Goal: Information Seeking & Learning: Compare options

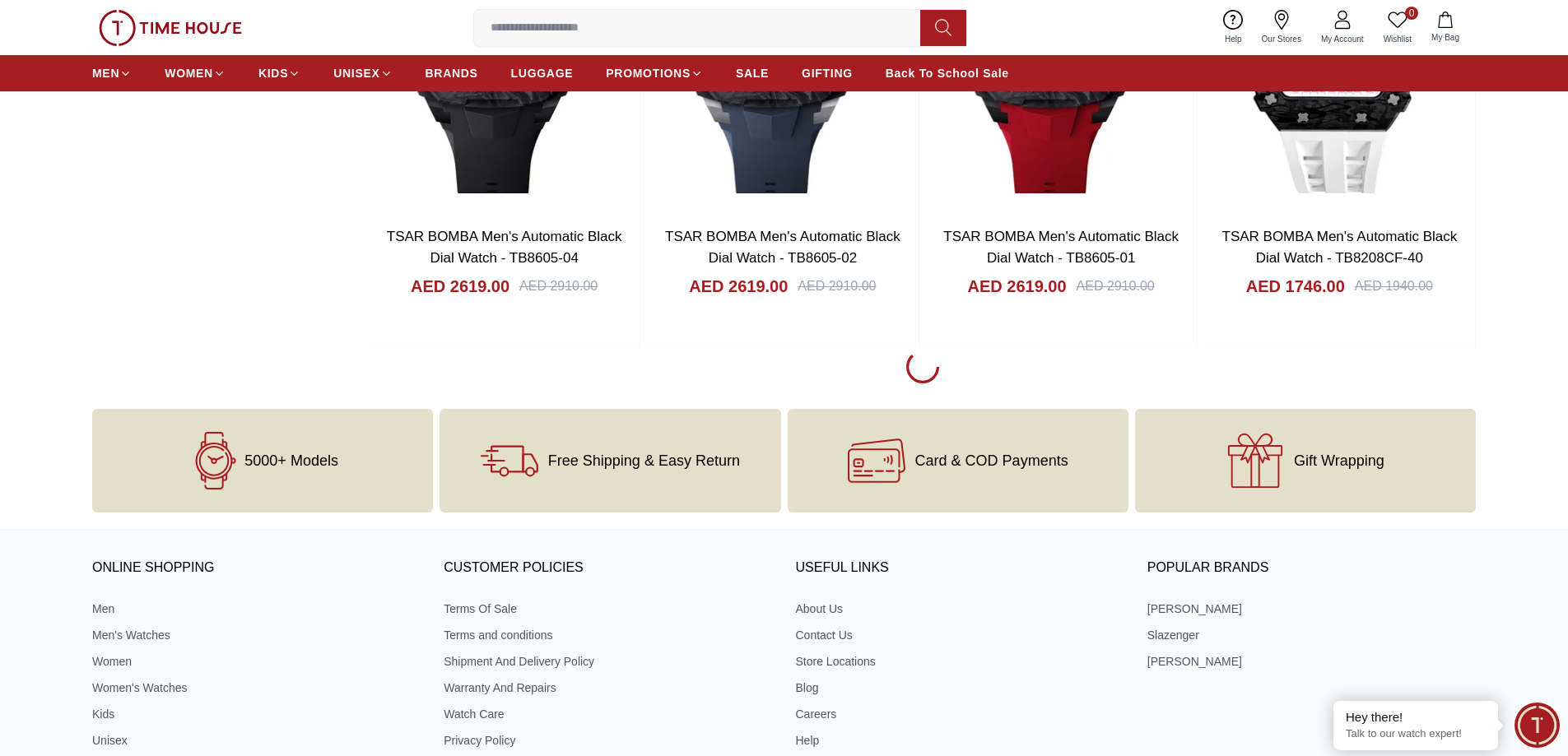
scroll to position [2385, 0]
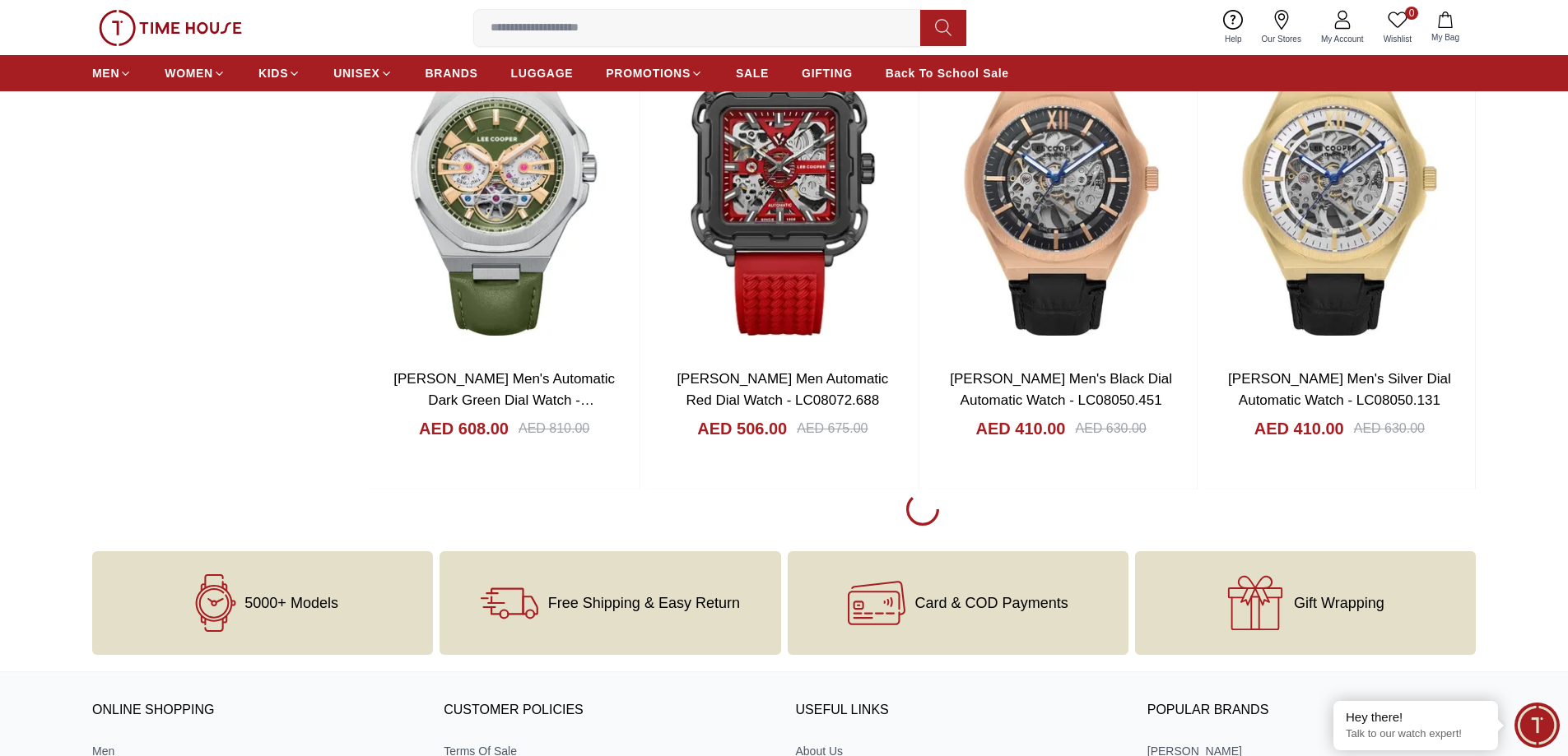
scroll to position [2468, 0]
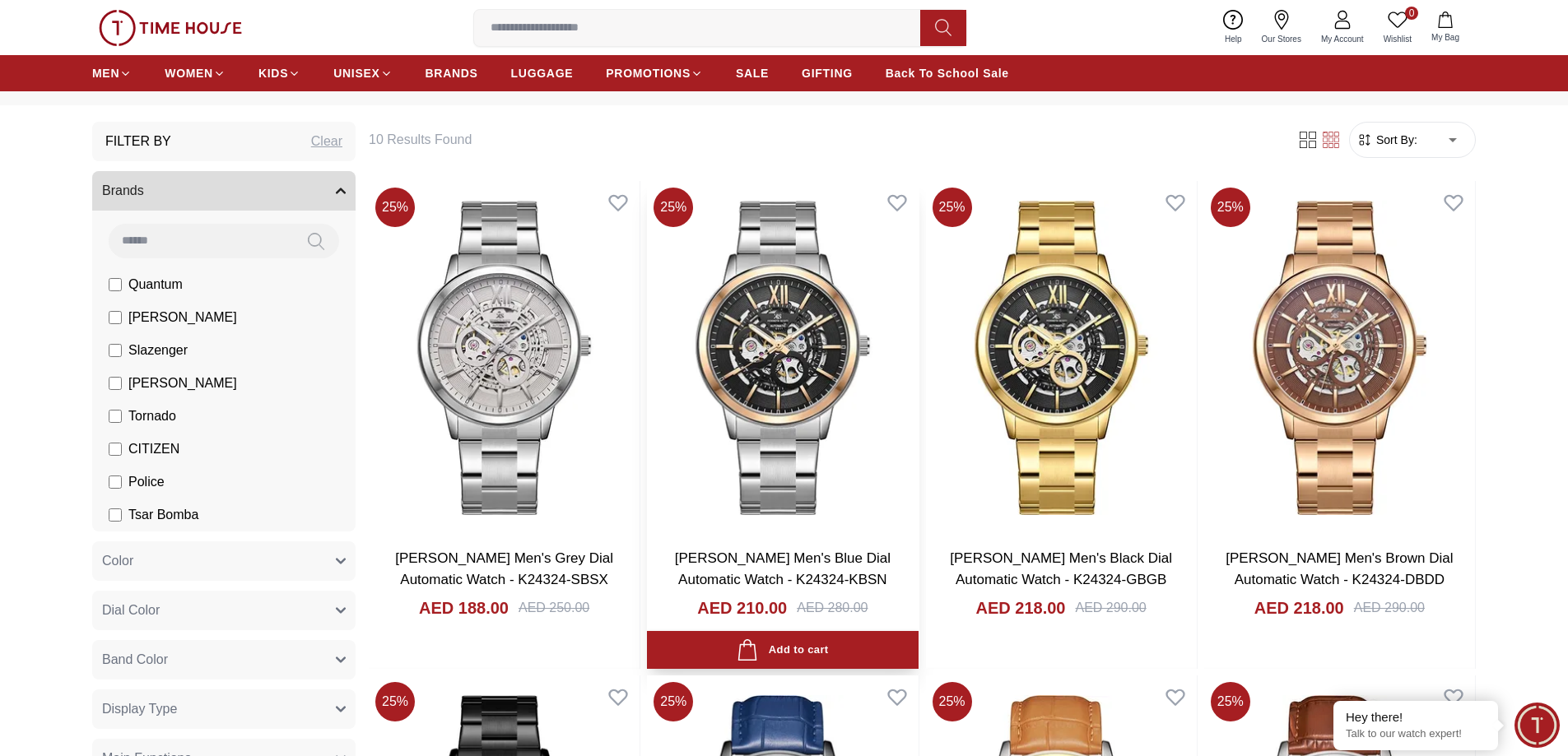
scroll to position [165, 0]
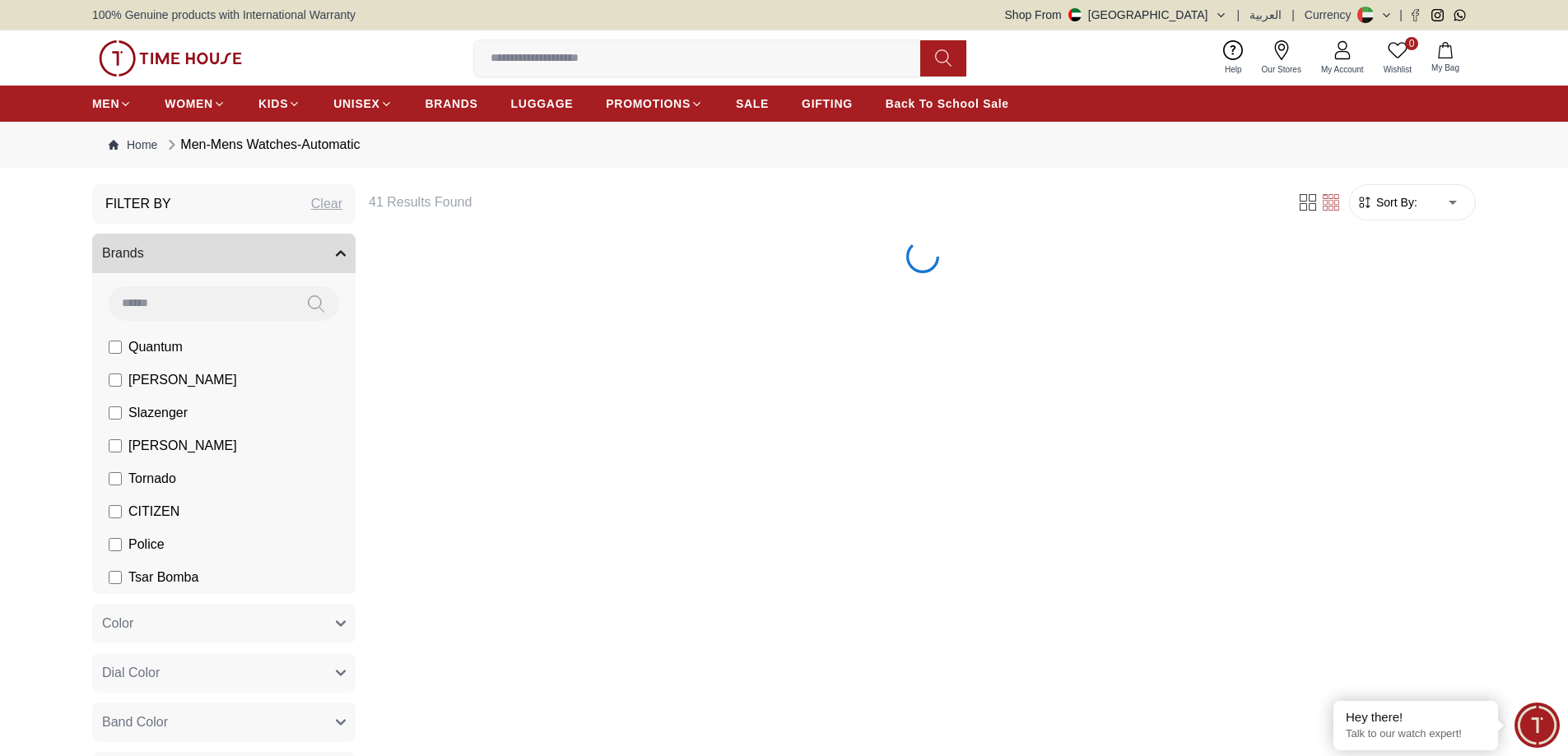
scroll to position [1412, 0]
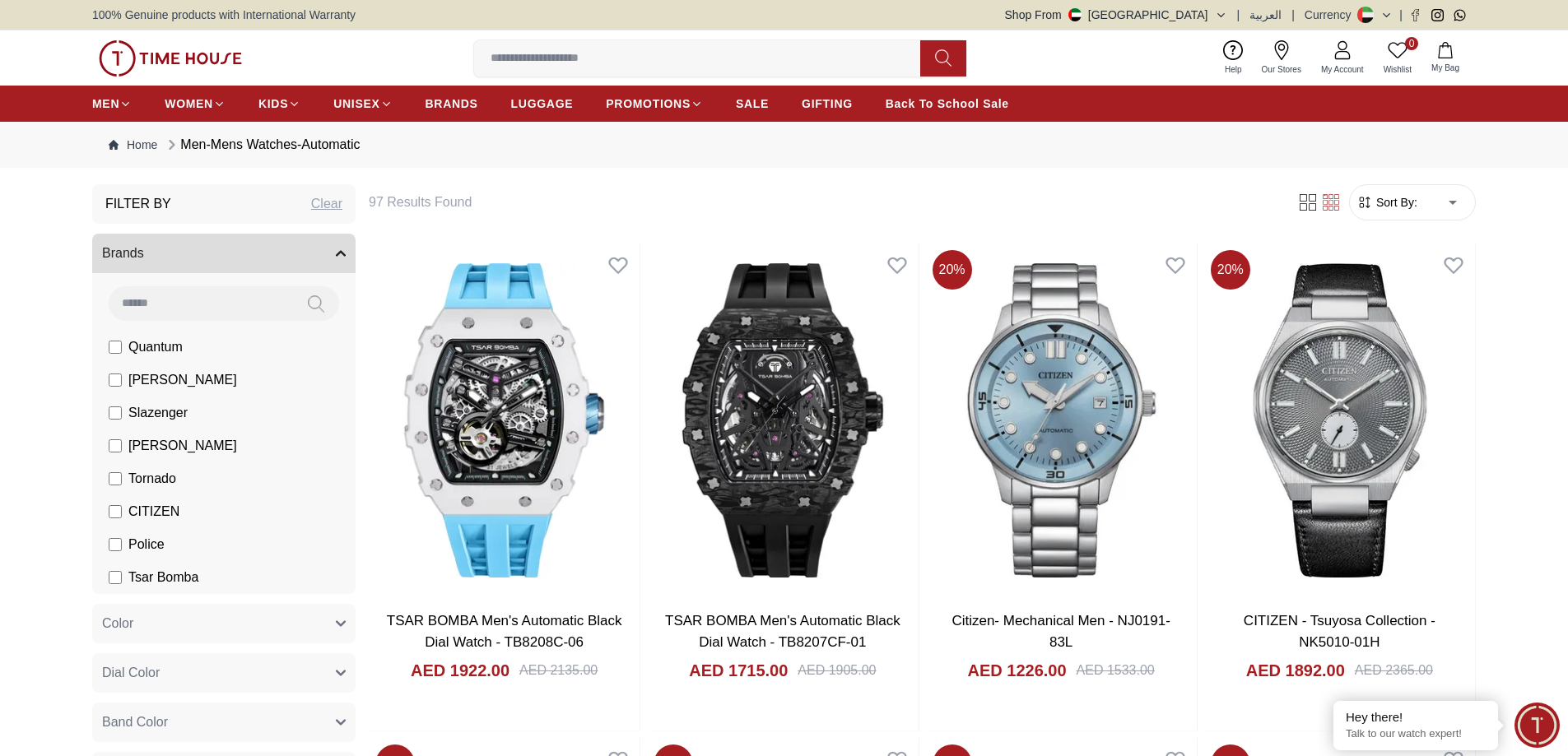
scroll to position [1412, 0]
